Goal: Task Accomplishment & Management: Manage account settings

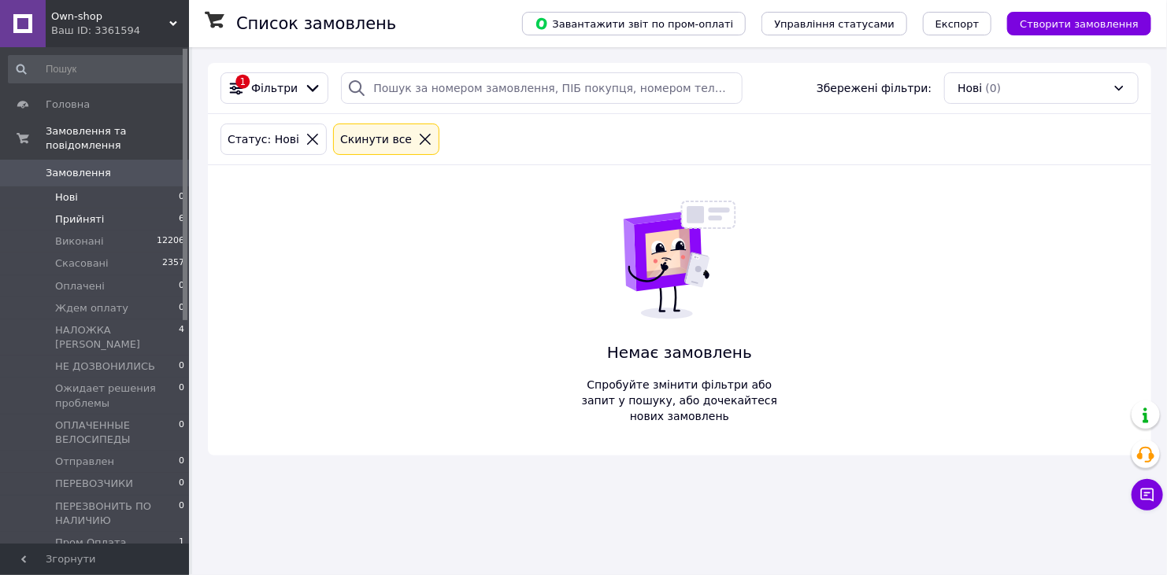
click at [68, 213] on span "Прийняті" at bounding box center [79, 220] width 49 height 14
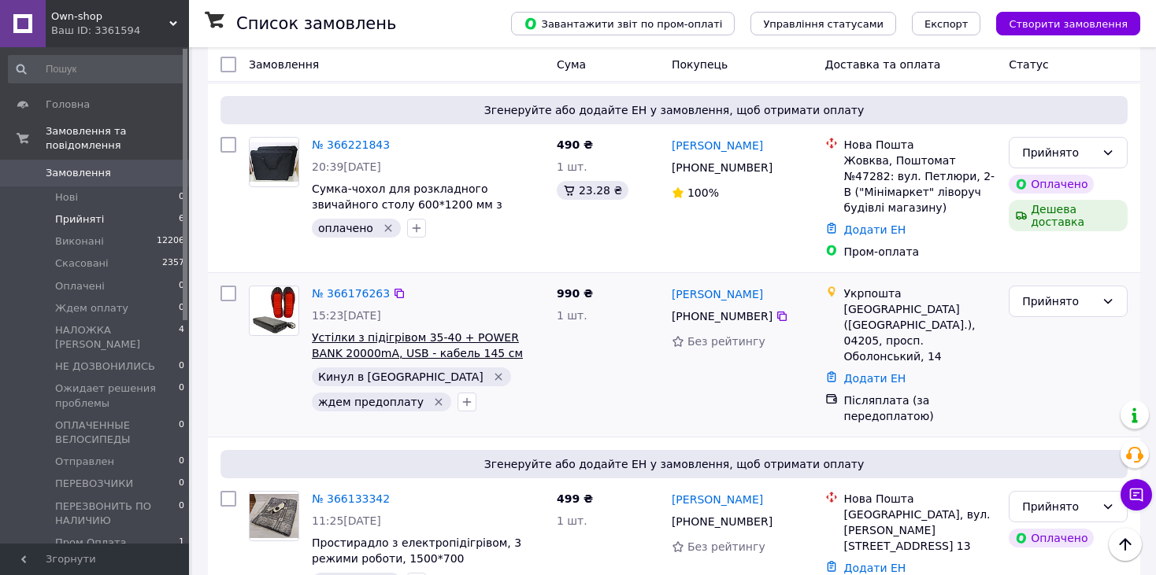
scroll to position [472, 0]
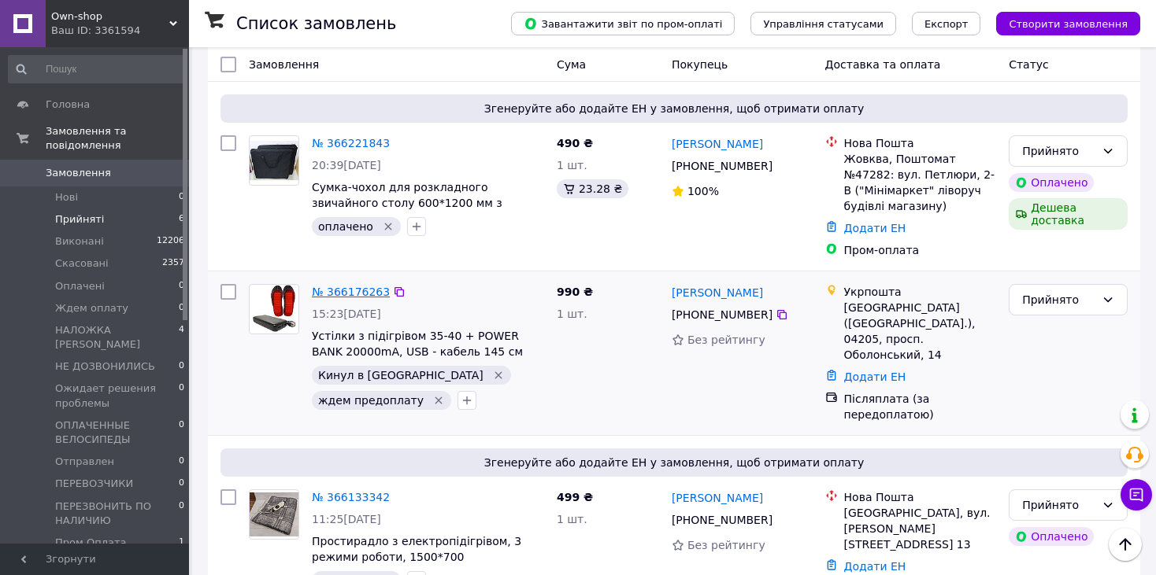
click at [339, 286] on link "№ 366176263" at bounding box center [351, 292] width 78 height 13
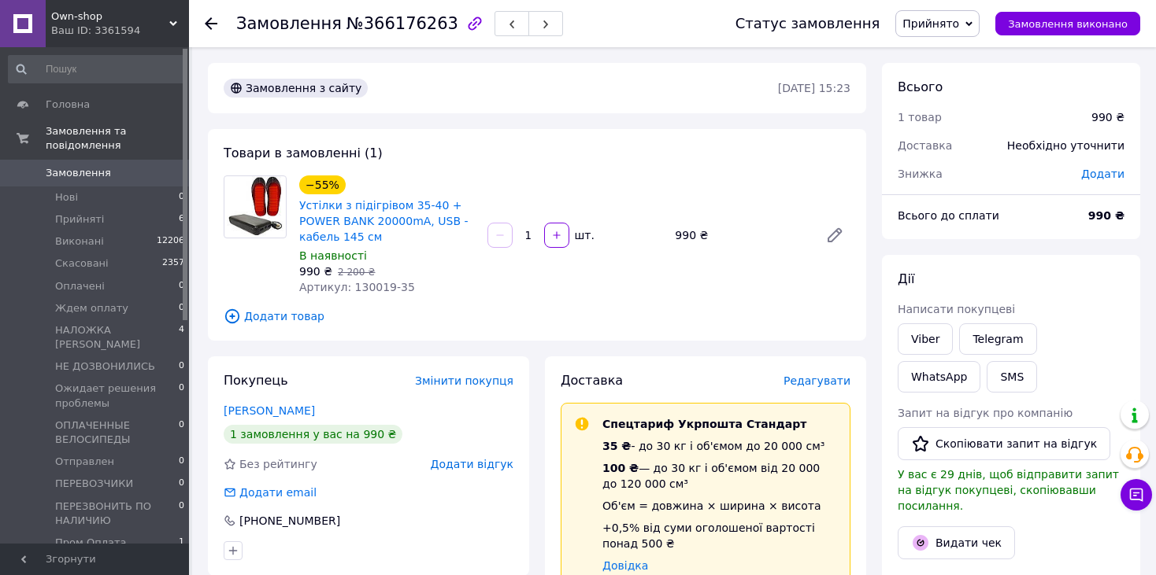
click at [827, 387] on span "Редагувати" at bounding box center [816, 381] width 67 height 13
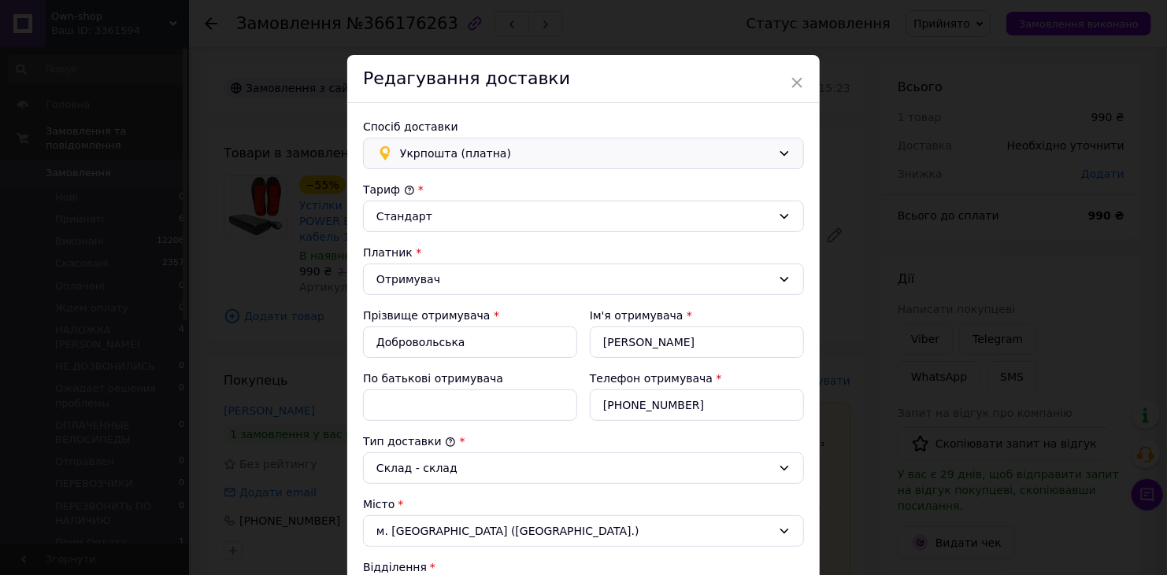
click at [400, 151] on span "Укрпошта (платна)" at bounding box center [586, 153] width 372 height 17
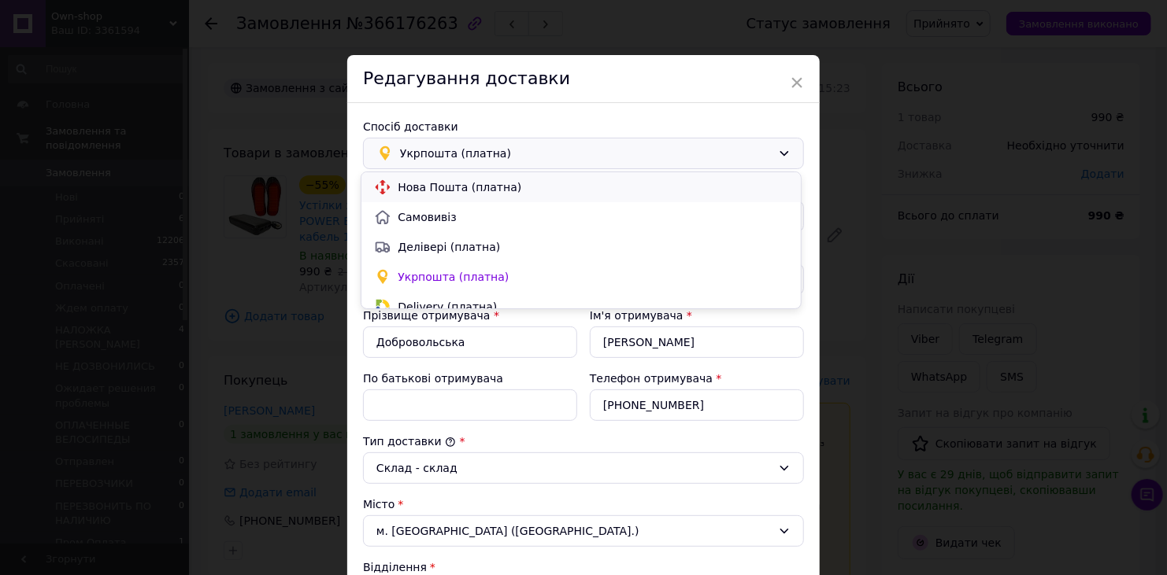
click at [434, 183] on span "Нова Пошта (платна)" at bounding box center [593, 187] width 390 height 16
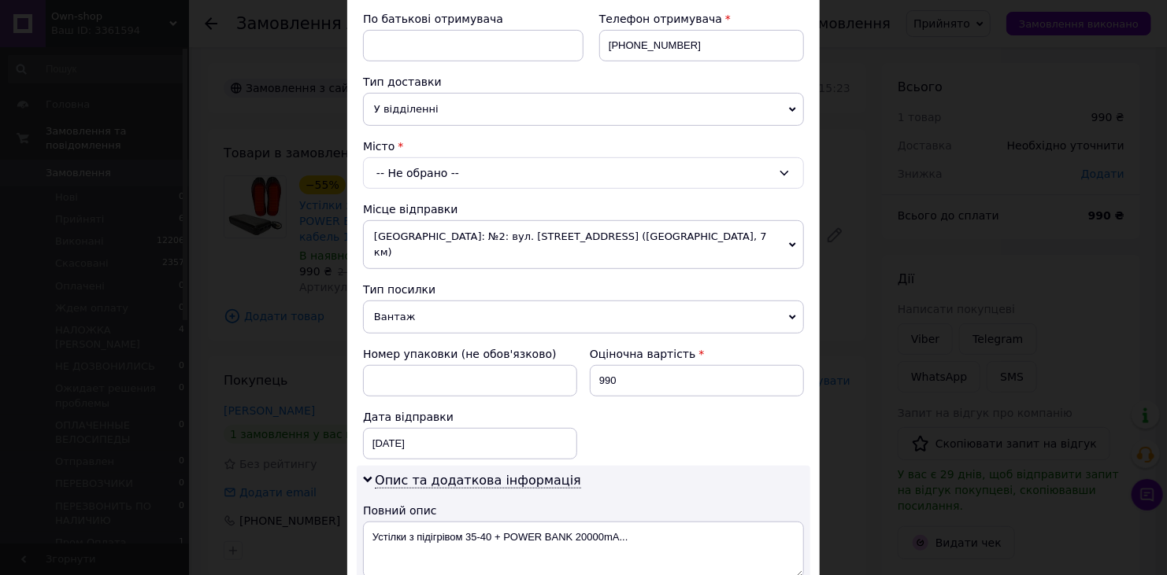
scroll to position [315, 0]
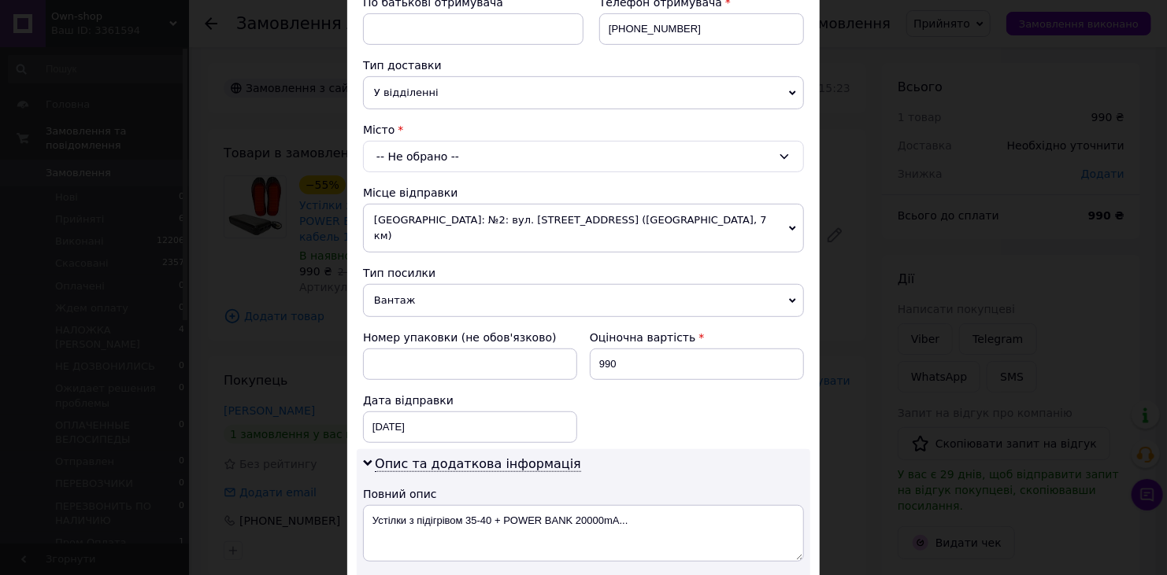
click at [396, 154] on div "-- Не обрано --" at bounding box center [583, 156] width 441 height 31
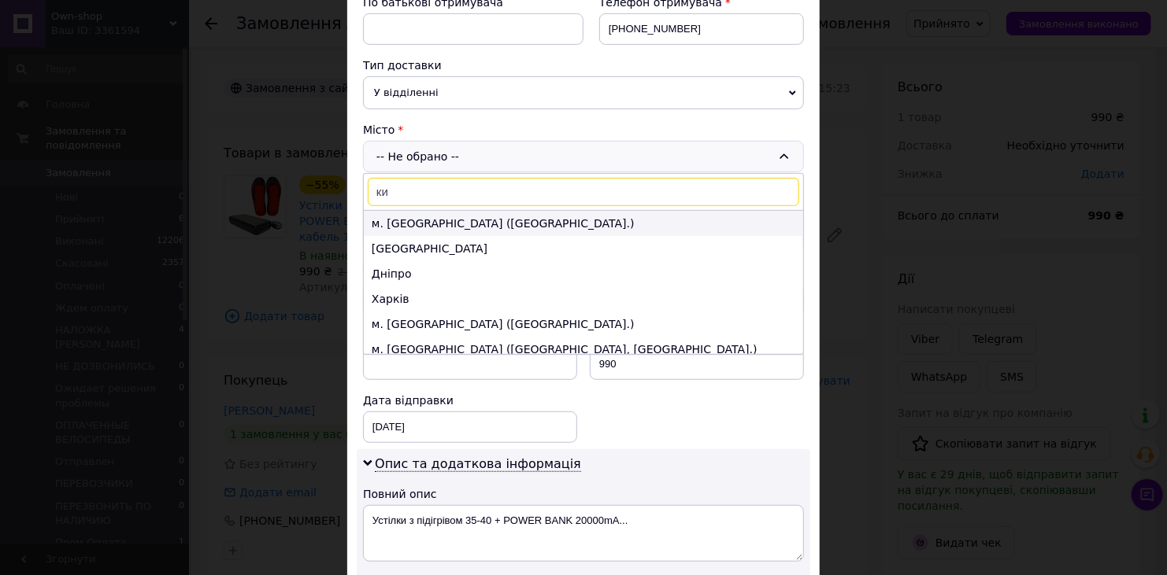
type input "ки"
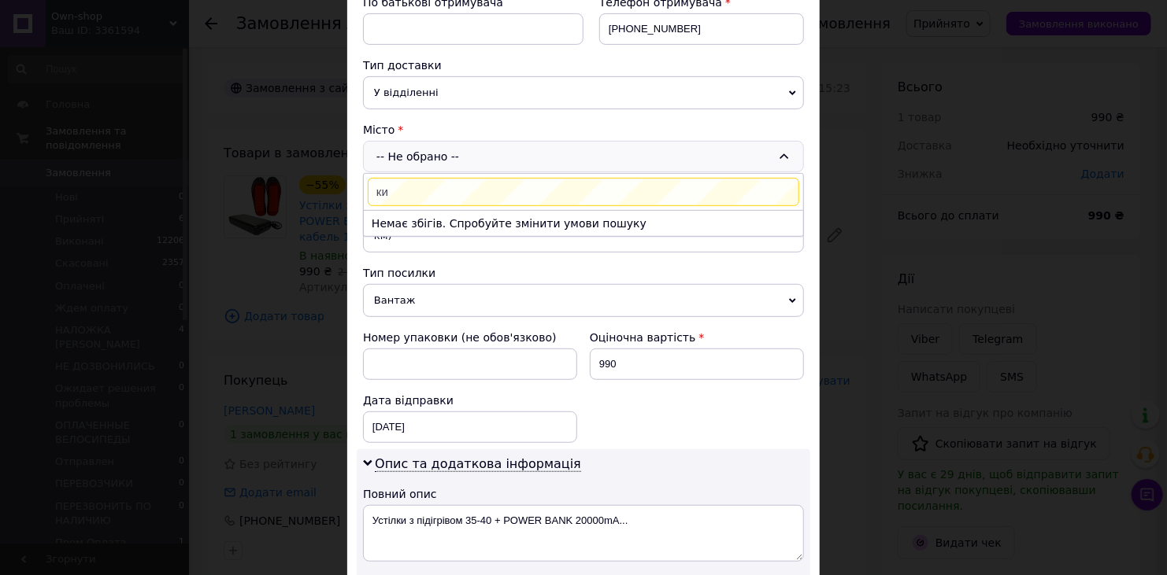
click at [409, 218] on p "Немає збігів. Спробуйте змінити умови пошуку" at bounding box center [583, 223] width 439 height 26
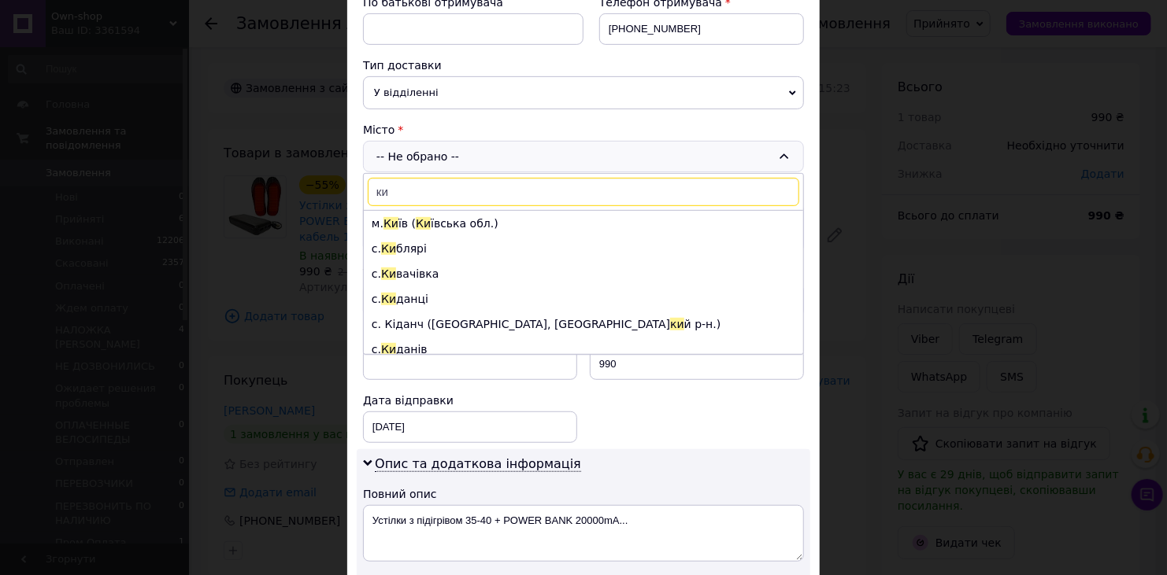
click at [409, 218] on li "м. Ки їв ( Ки ївська обл.)" at bounding box center [583, 223] width 439 height 25
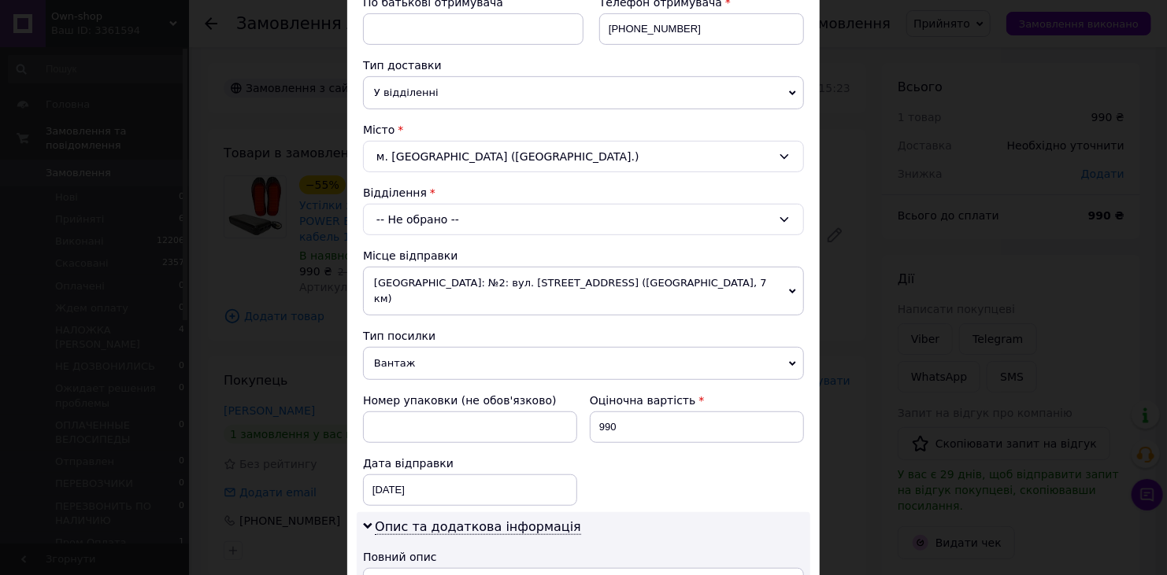
click at [446, 224] on div "-- Не обрано --" at bounding box center [583, 219] width 441 height 31
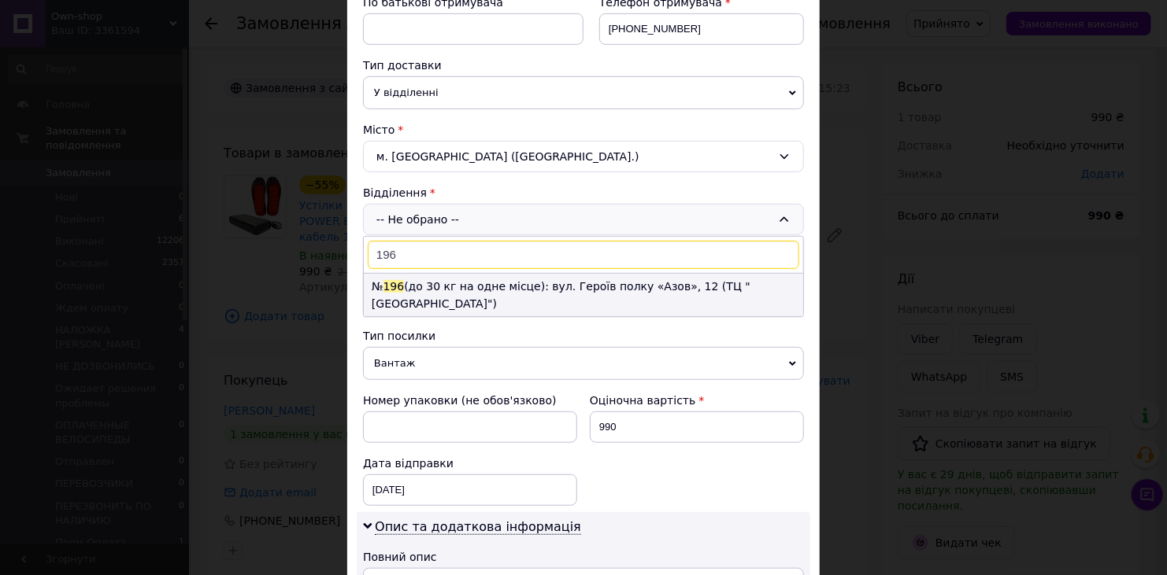
type input "196"
click at [449, 279] on li "№ 196 (до 30 кг на одне місце): вул. Героїв полку «Азов», 12 (ТЦ "[GEOGRAPHIC_D…" at bounding box center [583, 295] width 439 height 43
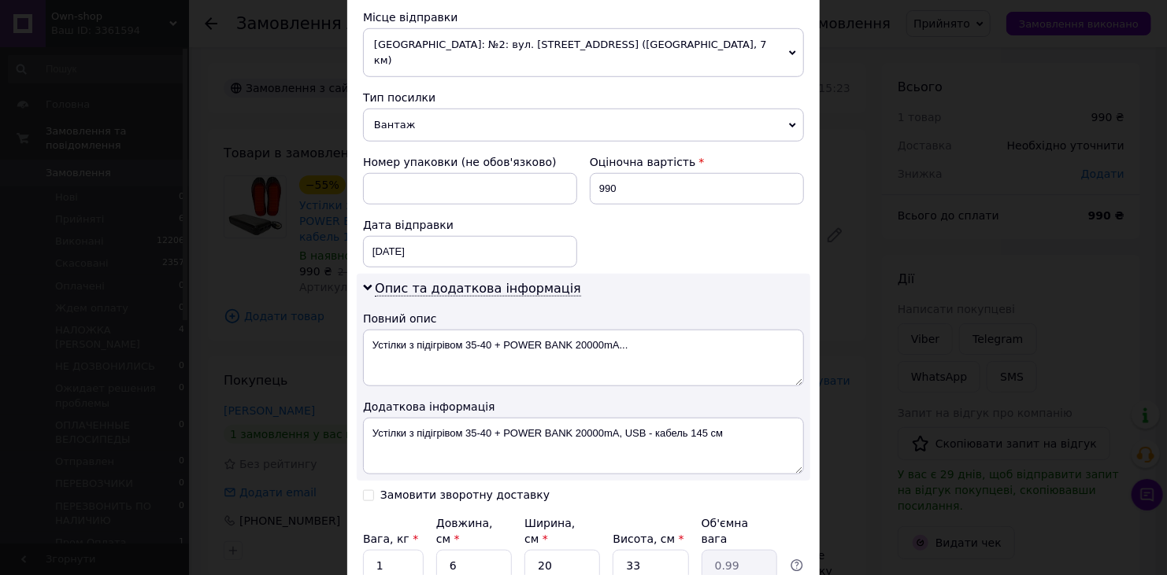
scroll to position [686, 0]
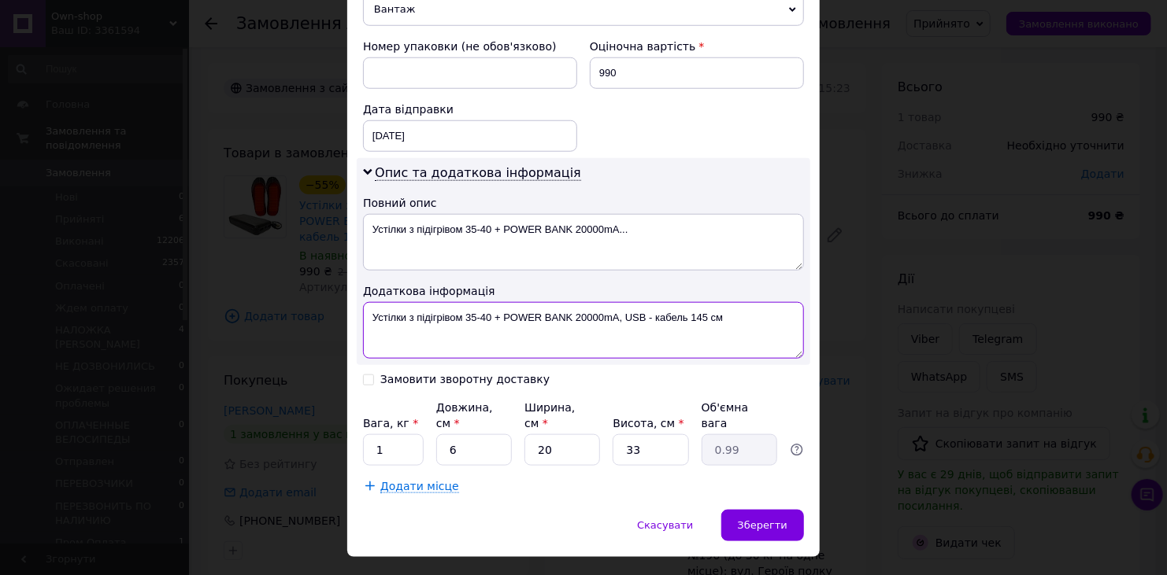
drag, startPoint x: 616, startPoint y: 296, endPoint x: 734, endPoint y: 301, distance: 118.2
click at [734, 302] on textarea "Устілки з підігрівом 35-40 + POWER BANK 20000mA, USB - кабель 145 см" at bounding box center [583, 330] width 441 height 57
type textarea "Устілки з підігрівом 35-40 + POWER BANK 20000mA"
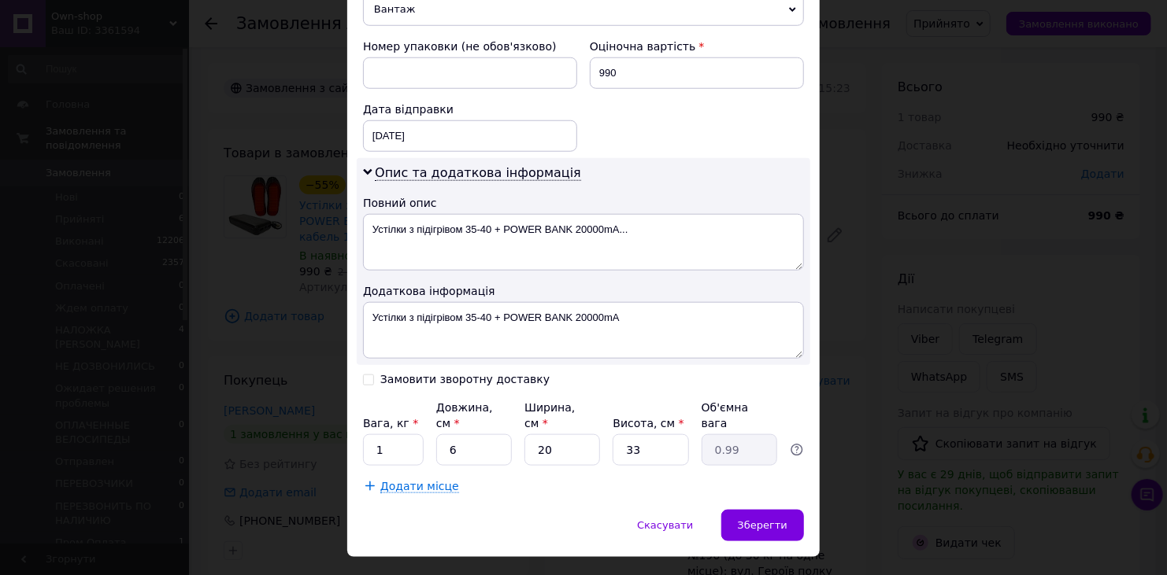
click at [368, 373] on input "Замовити зворотну доставку" at bounding box center [368, 378] width 11 height 11
checkbox input "true"
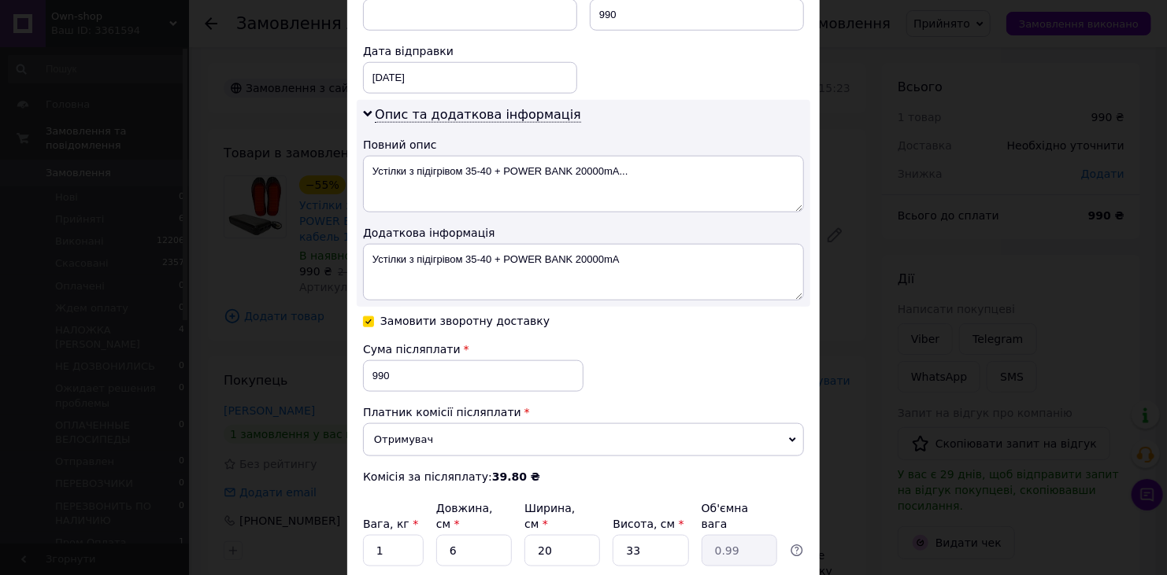
scroll to position [765, 0]
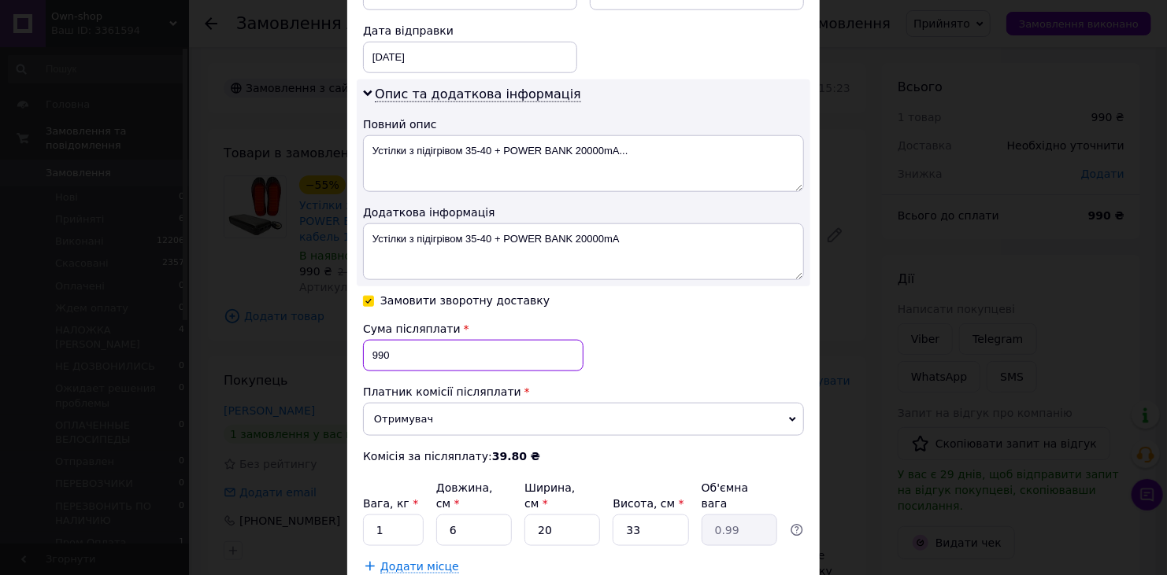
drag, startPoint x: 383, startPoint y: 331, endPoint x: 359, endPoint y: 340, distance: 25.9
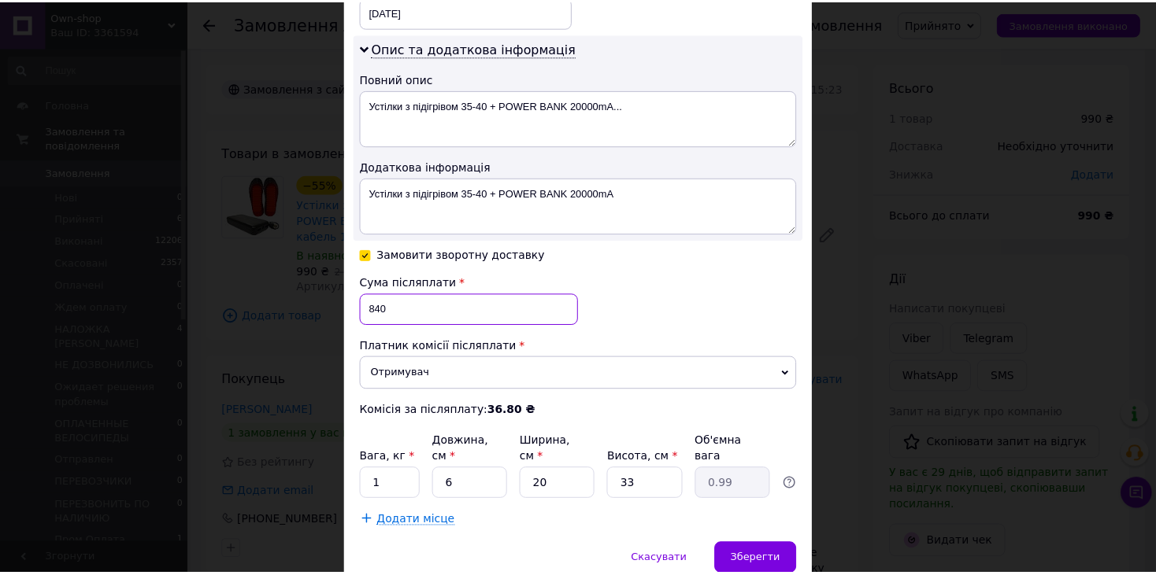
scroll to position [844, 0]
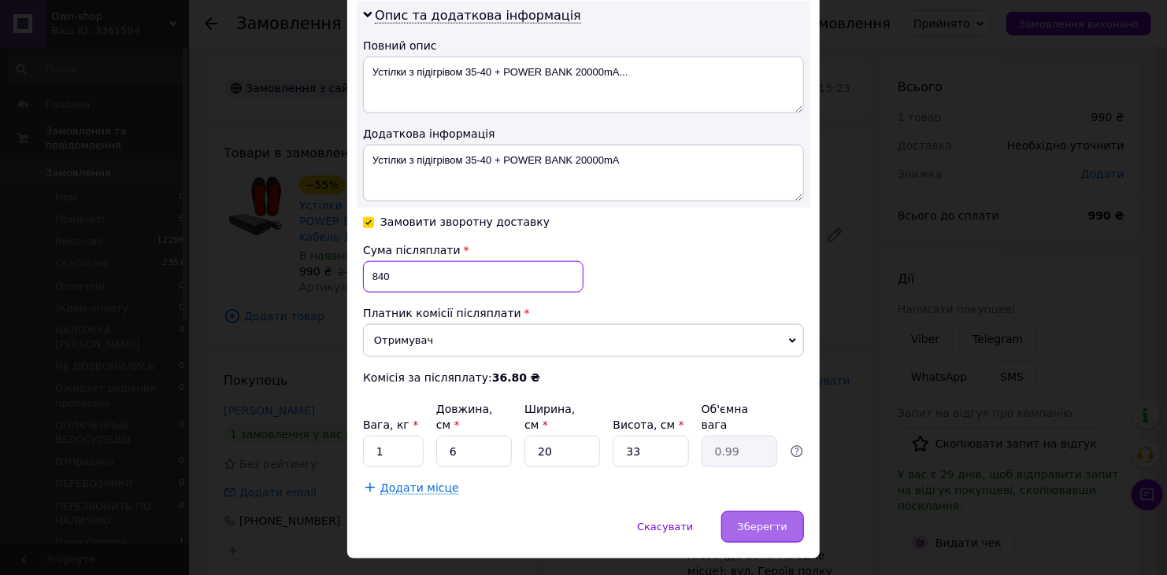
type input "840"
click at [764, 521] on span "Зберегти" at bounding box center [763, 527] width 50 height 12
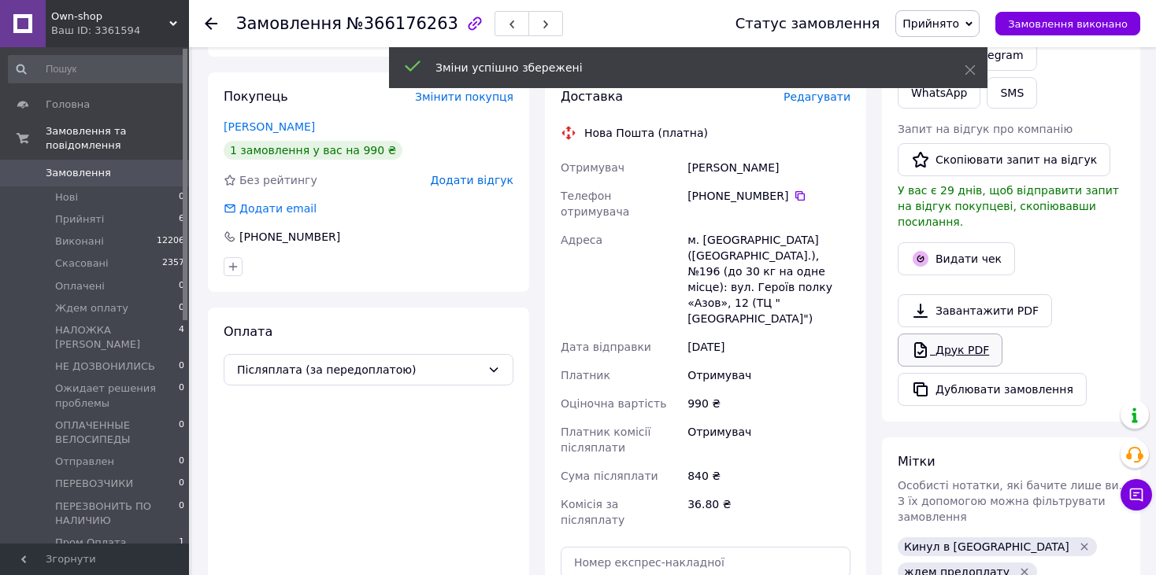
scroll to position [551, 0]
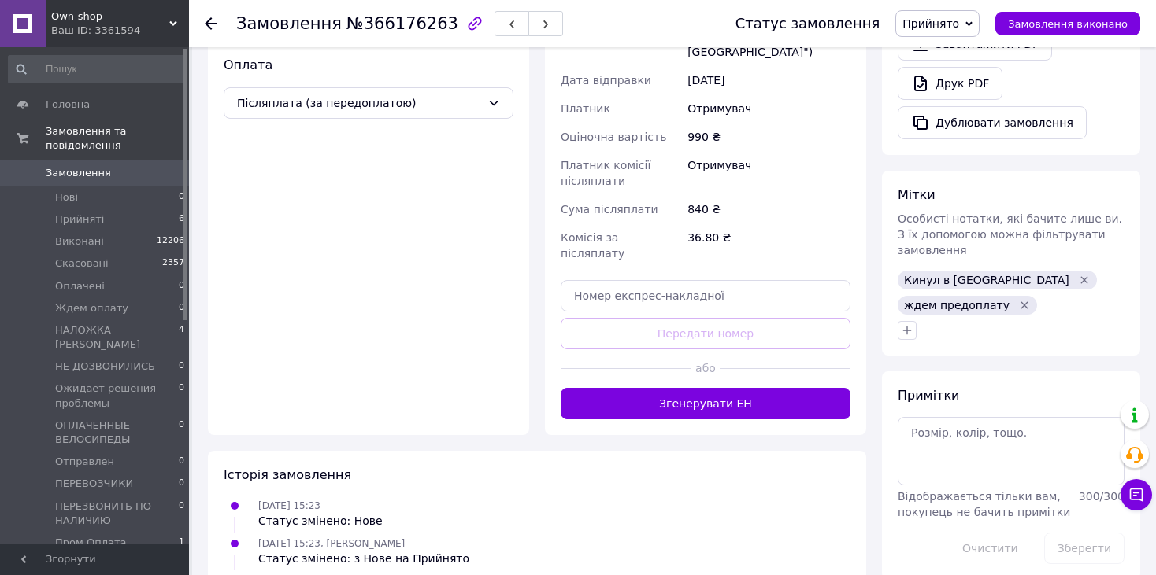
click at [1018, 299] on icon "Видалити мітку" at bounding box center [1024, 305] width 13 height 13
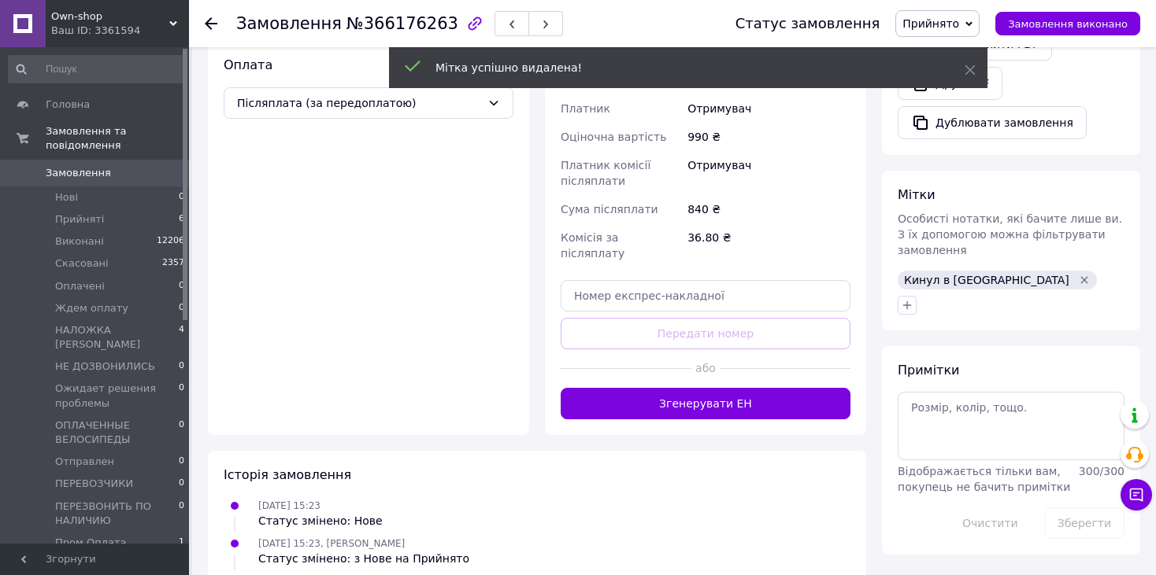
click at [1078, 274] on icon "Видалити мітку" at bounding box center [1084, 280] width 13 height 13
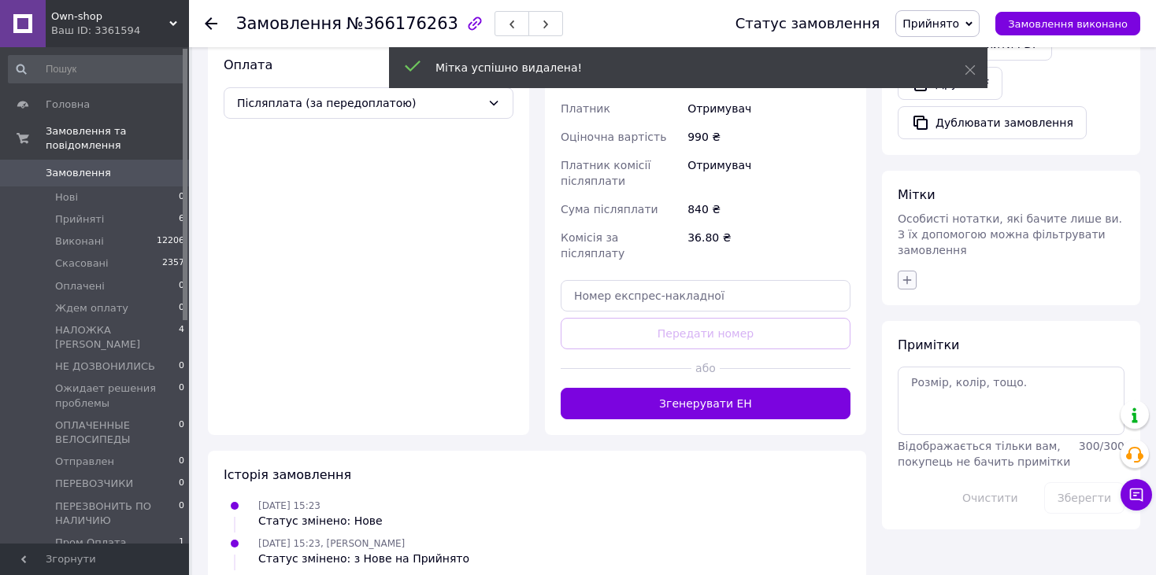
click at [904, 274] on icon "button" at bounding box center [907, 280] width 13 height 13
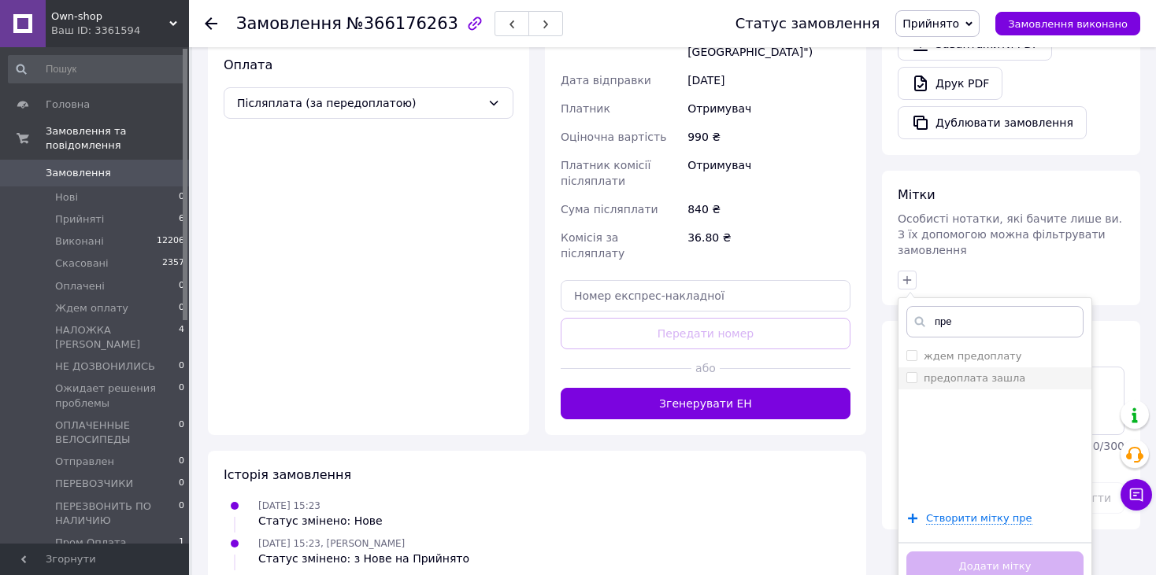
type input "пре"
click at [978, 372] on label "предоплата зашла" at bounding box center [974, 378] width 102 height 12
checkbox input "true"
click at [997, 552] on button "Додати мітку" at bounding box center [994, 567] width 177 height 31
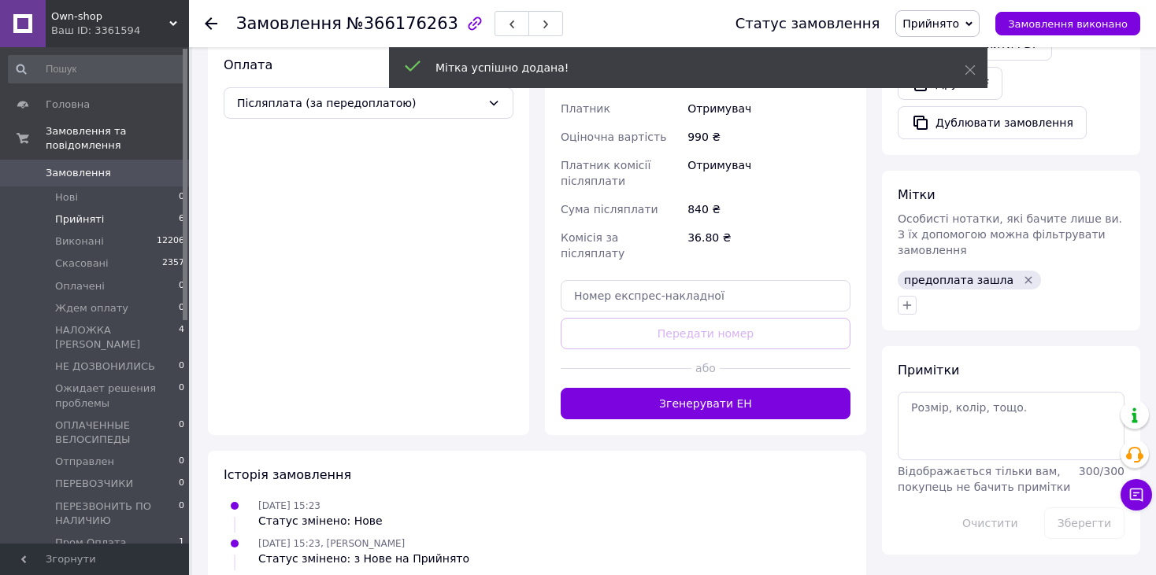
click at [72, 213] on span "Прийняті" at bounding box center [79, 220] width 49 height 14
